Goal: Information Seeking & Learning: Learn about a topic

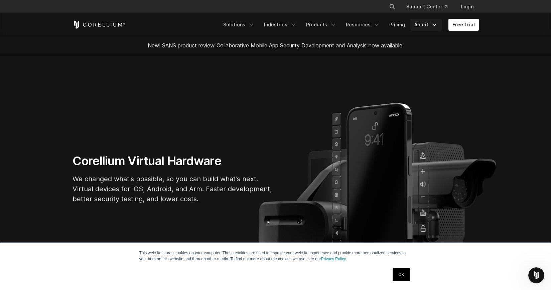
click at [426, 24] on link "About" at bounding box center [425, 25] width 31 height 12
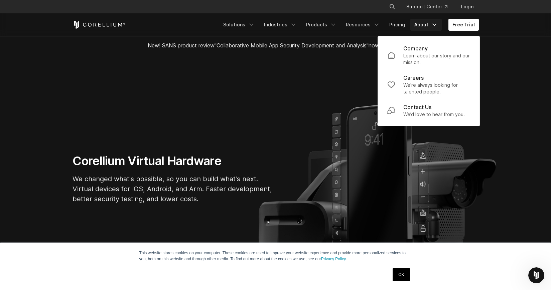
click at [194, 67] on section "Corellium Virtual Hardware We changed what's possible, so you can build what's …" at bounding box center [275, 181] width 551 height 253
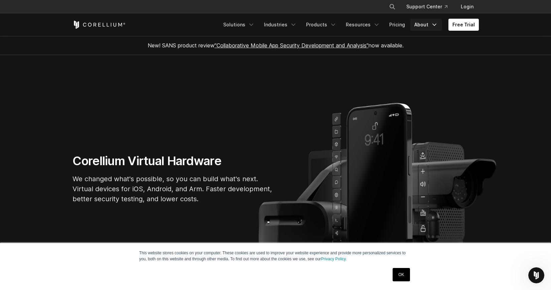
click at [427, 27] on link "About" at bounding box center [425, 25] width 31 height 12
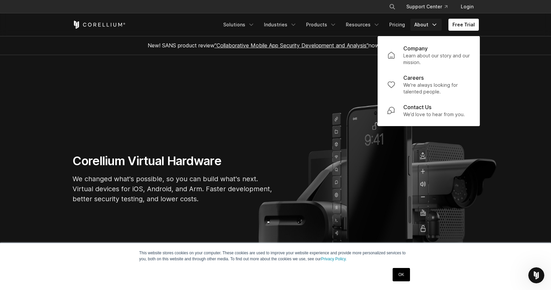
click at [199, 78] on section "Corellium Virtual Hardware We changed what's possible, so you can build what's …" at bounding box center [275, 181] width 551 height 253
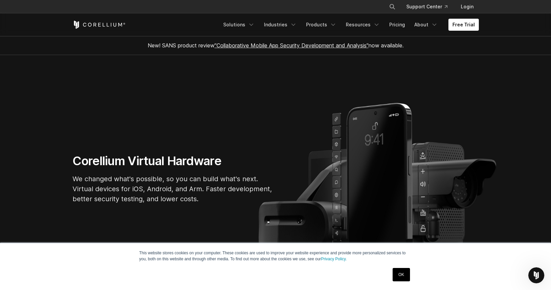
click at [46, 84] on section "Corellium Virtual Hardware We changed what's possible, so you can build what's …" at bounding box center [275, 181] width 551 height 253
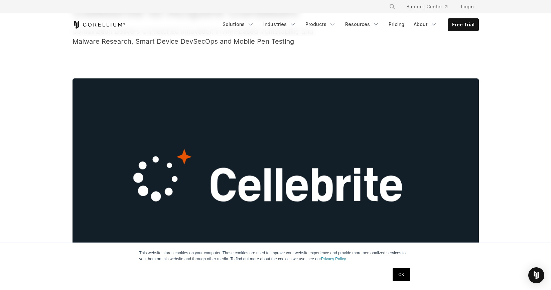
scroll to position [100, 0]
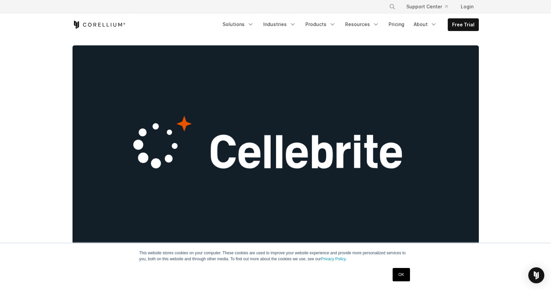
click at [400, 276] on link "OK" at bounding box center [401, 274] width 17 height 13
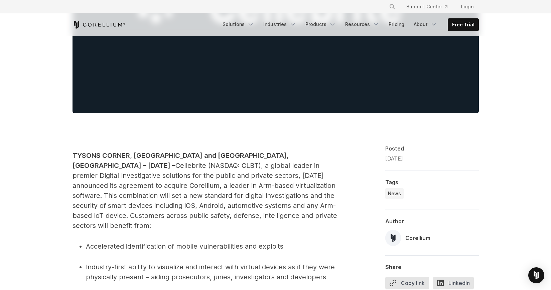
scroll to position [0, 0]
